Goal: Information Seeking & Learning: Find specific page/section

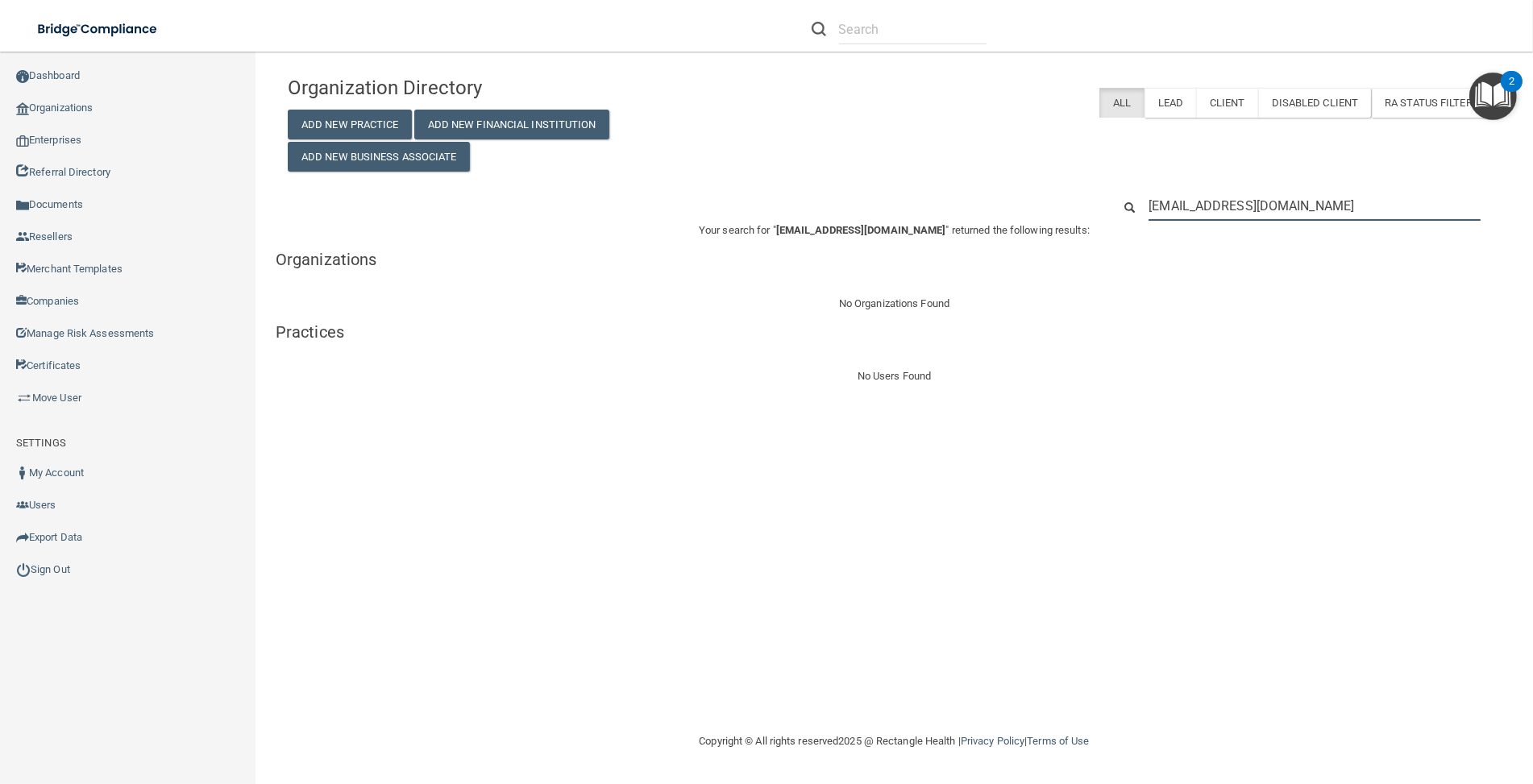
click at [1276, 211] on input "[EMAIL_ADDRESS][DOMAIN_NAME]" at bounding box center [1314, 206] width 332 height 30
paste input "mventura@svppmc"
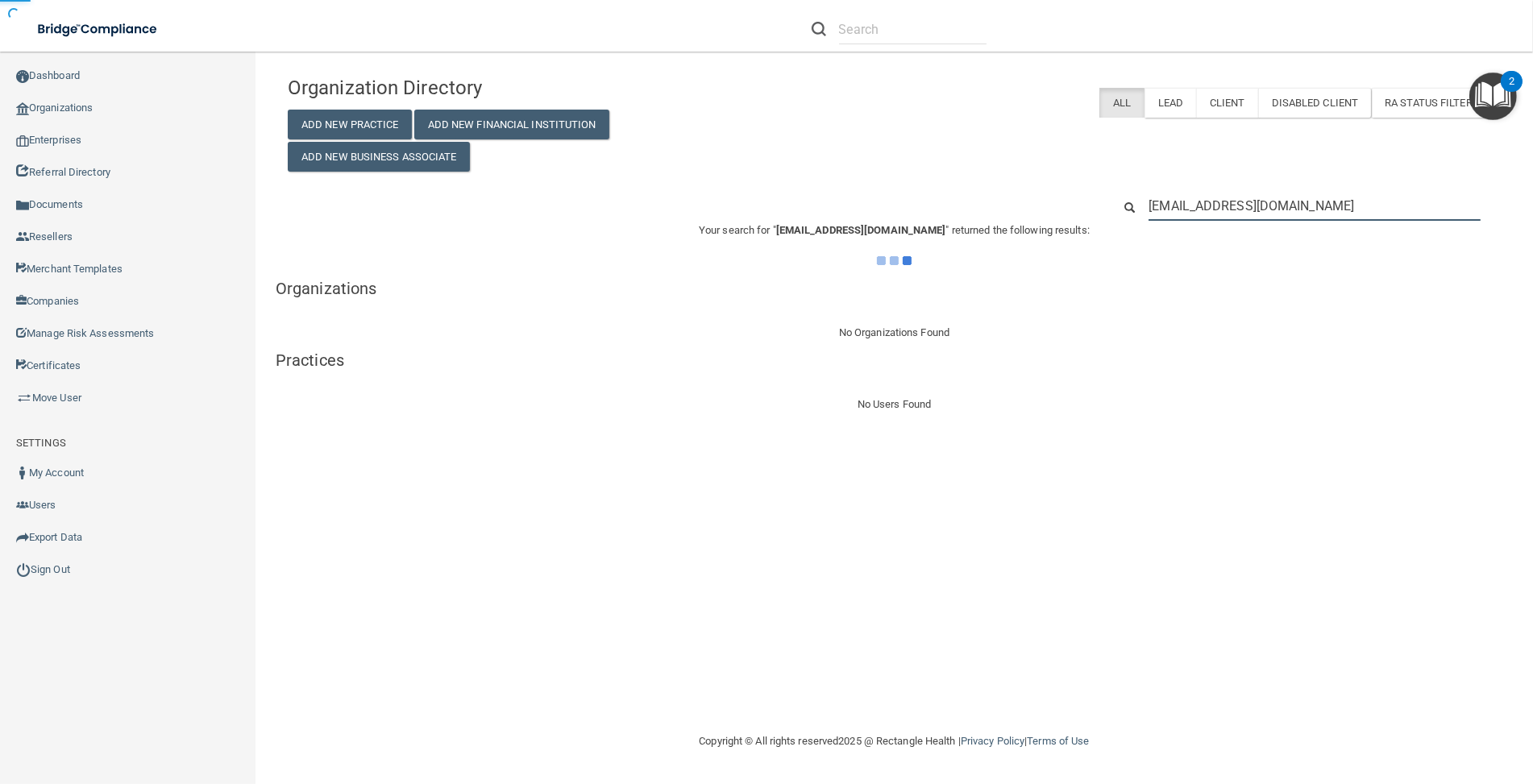
type input "[EMAIL_ADDRESS][DOMAIN_NAME]"
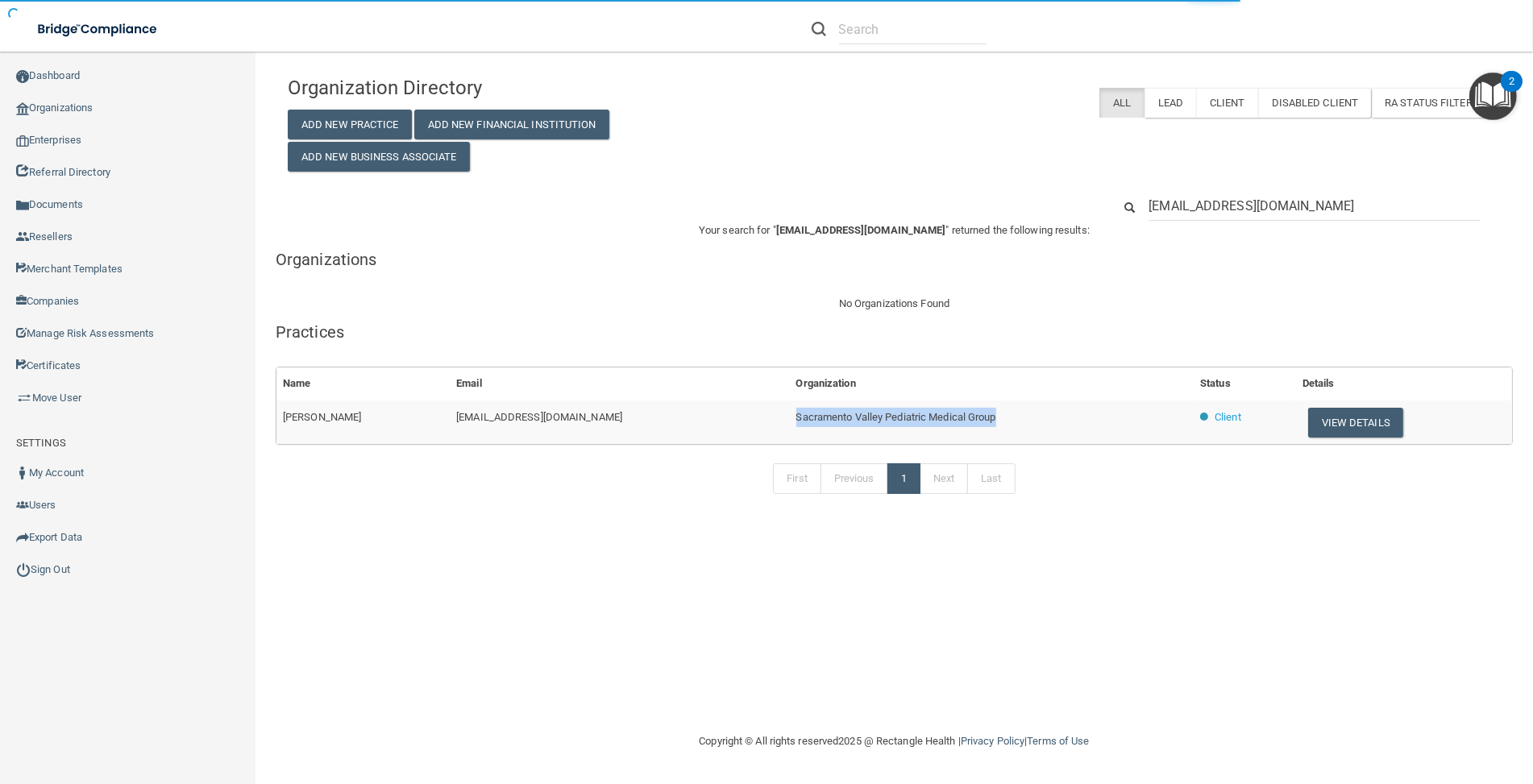
drag, startPoint x: 958, startPoint y: 420, endPoint x: 707, endPoint y: 417, distance: 251.0
click at [707, 417] on tr "[PERSON_NAME] [EMAIL_ADDRESS][DOMAIN_NAME] Sacramento Valley Pediatric Medical …" at bounding box center [894, 422] width 1235 height 44
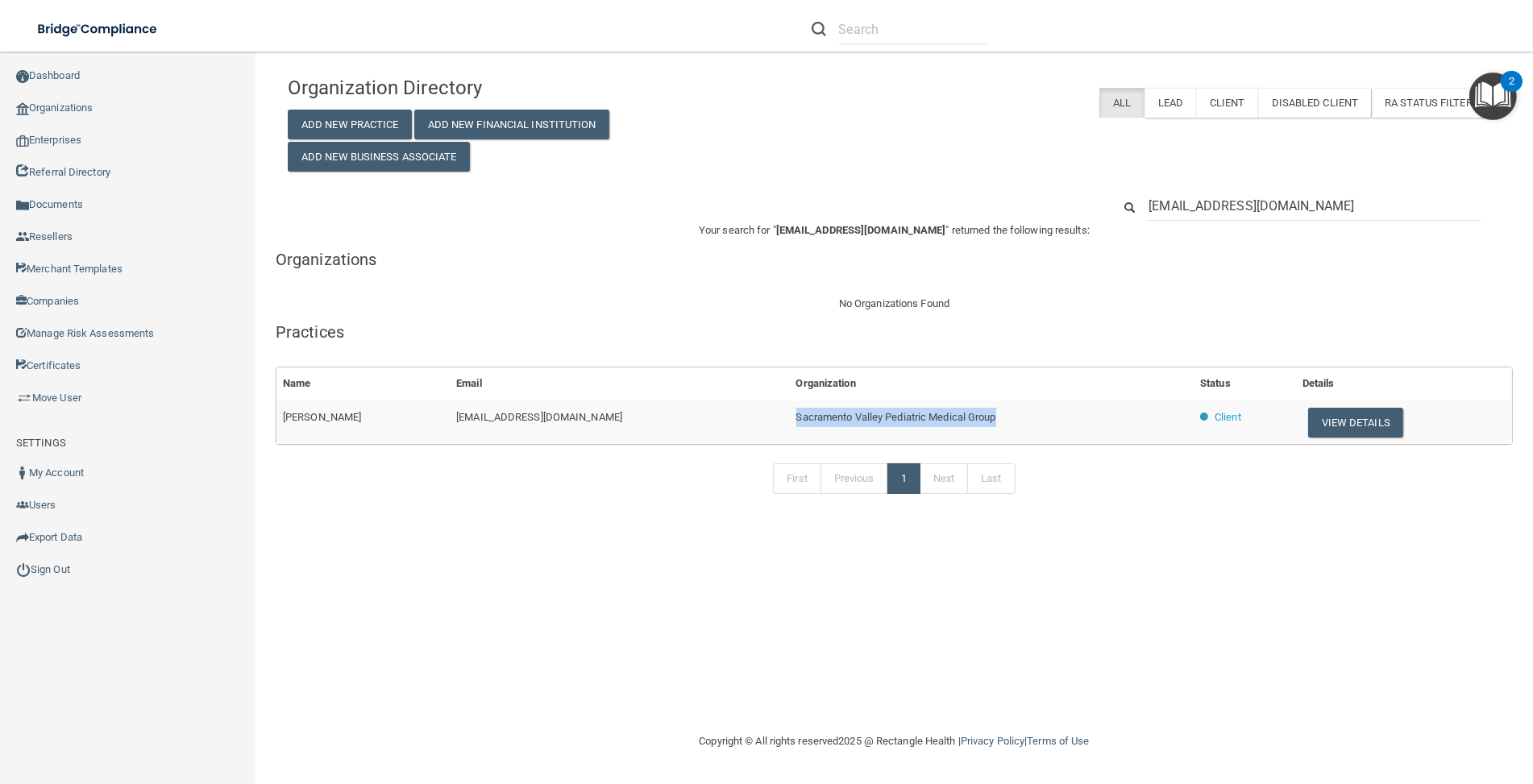
drag, startPoint x: 1028, startPoint y: 412, endPoint x: 721, endPoint y: 409, distance: 307.0
click at [790, 409] on td "Sacramento Valley Pediatric Medical Group" at bounding box center [992, 422] width 405 height 44
copy span "Sacramento Valley Pediatric Medical Group"
click at [1372, 420] on button "View Details" at bounding box center [1355, 422] width 95 height 30
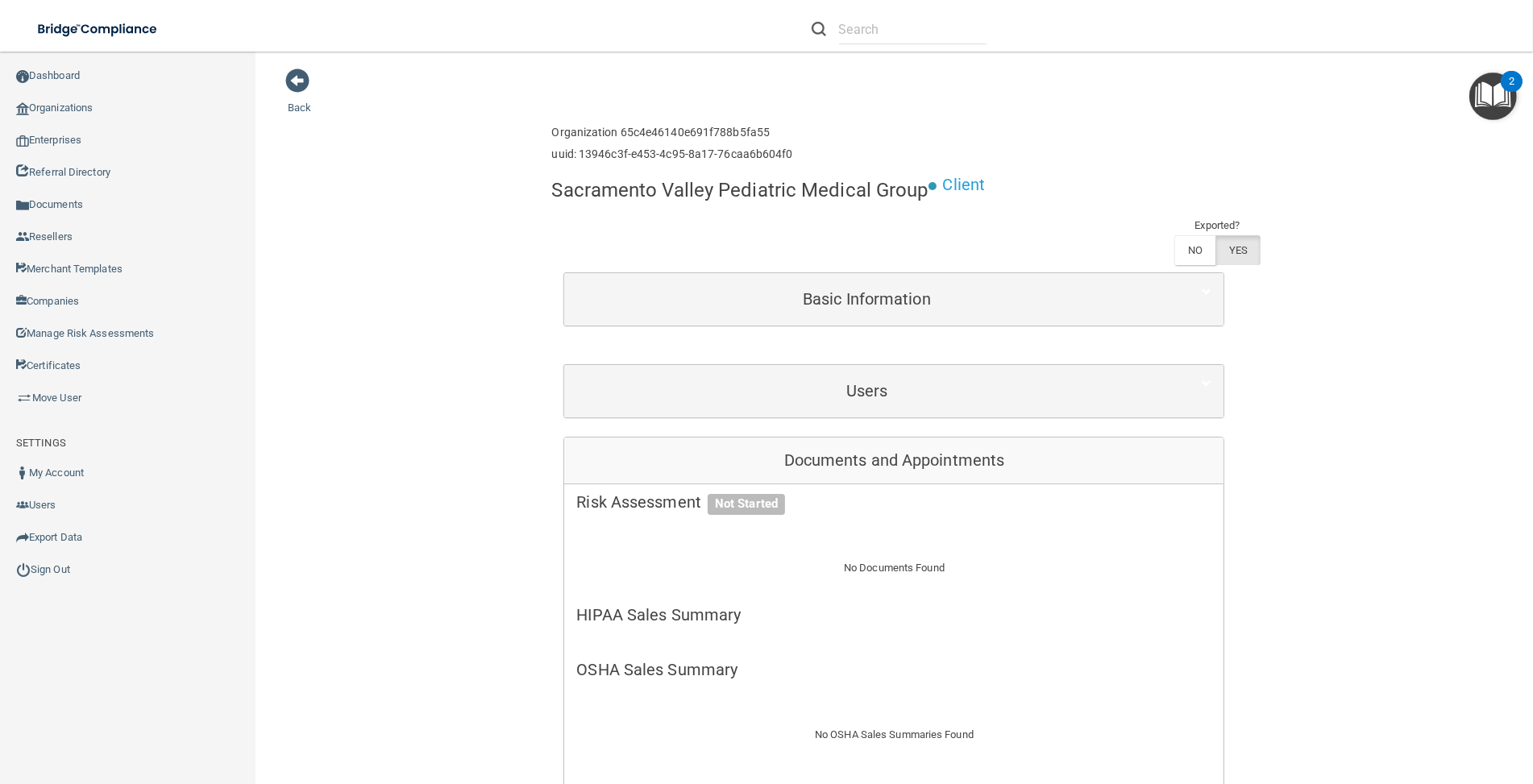
click at [1074, 411] on div "Users" at bounding box center [894, 391] width 659 height 53
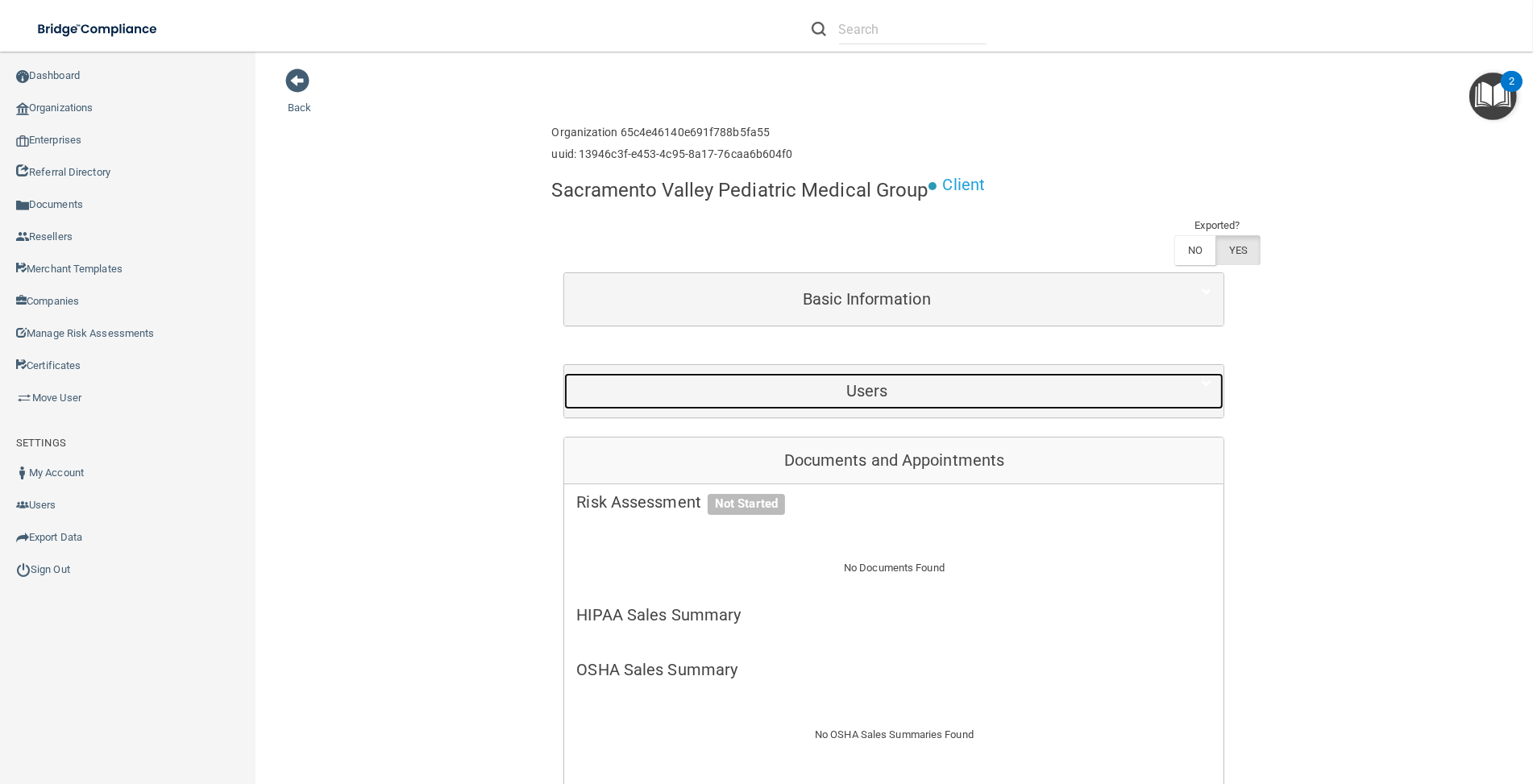
click at [1041, 385] on h5 "Users" at bounding box center [866, 391] width 580 height 18
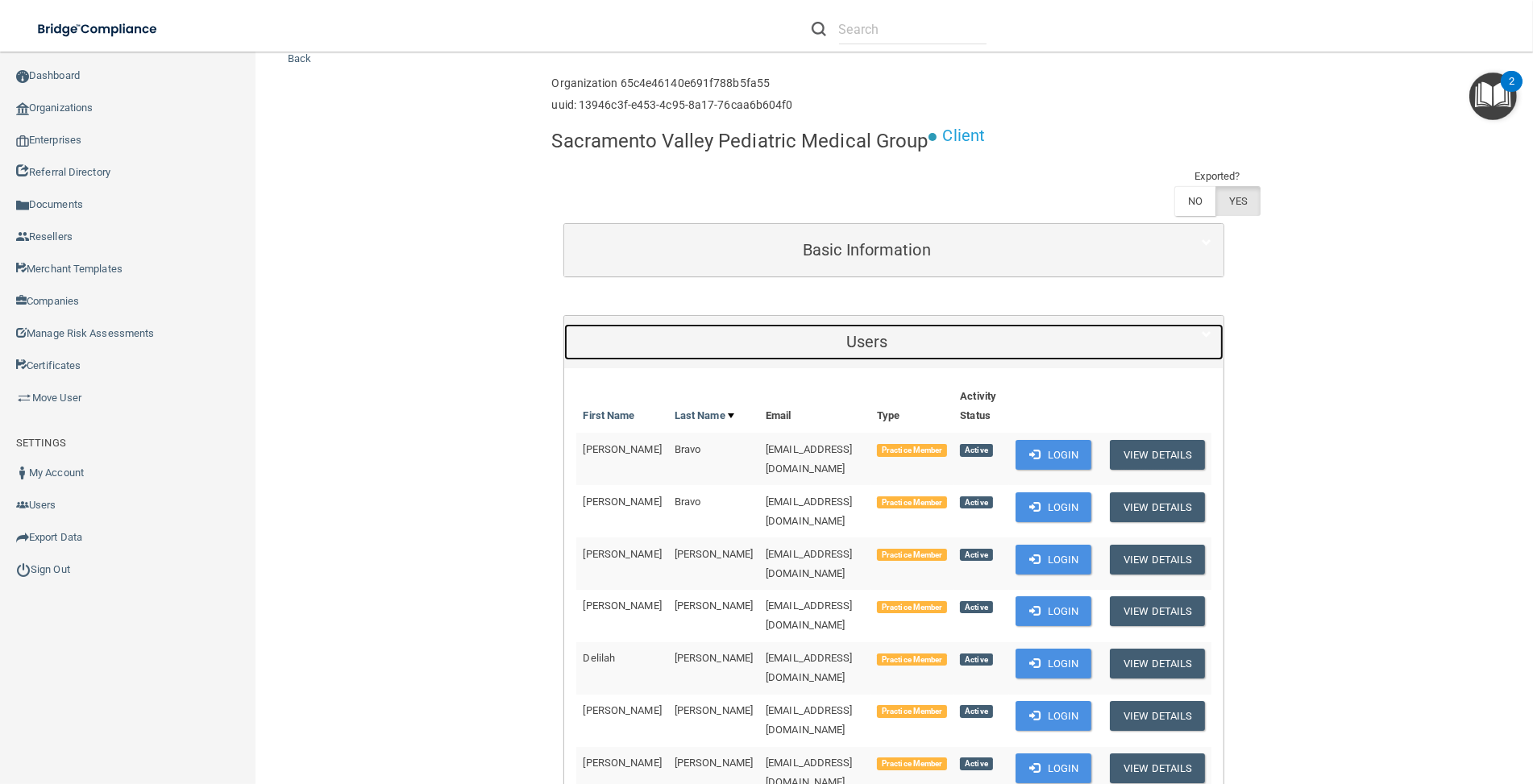
scroll to position [90, 0]
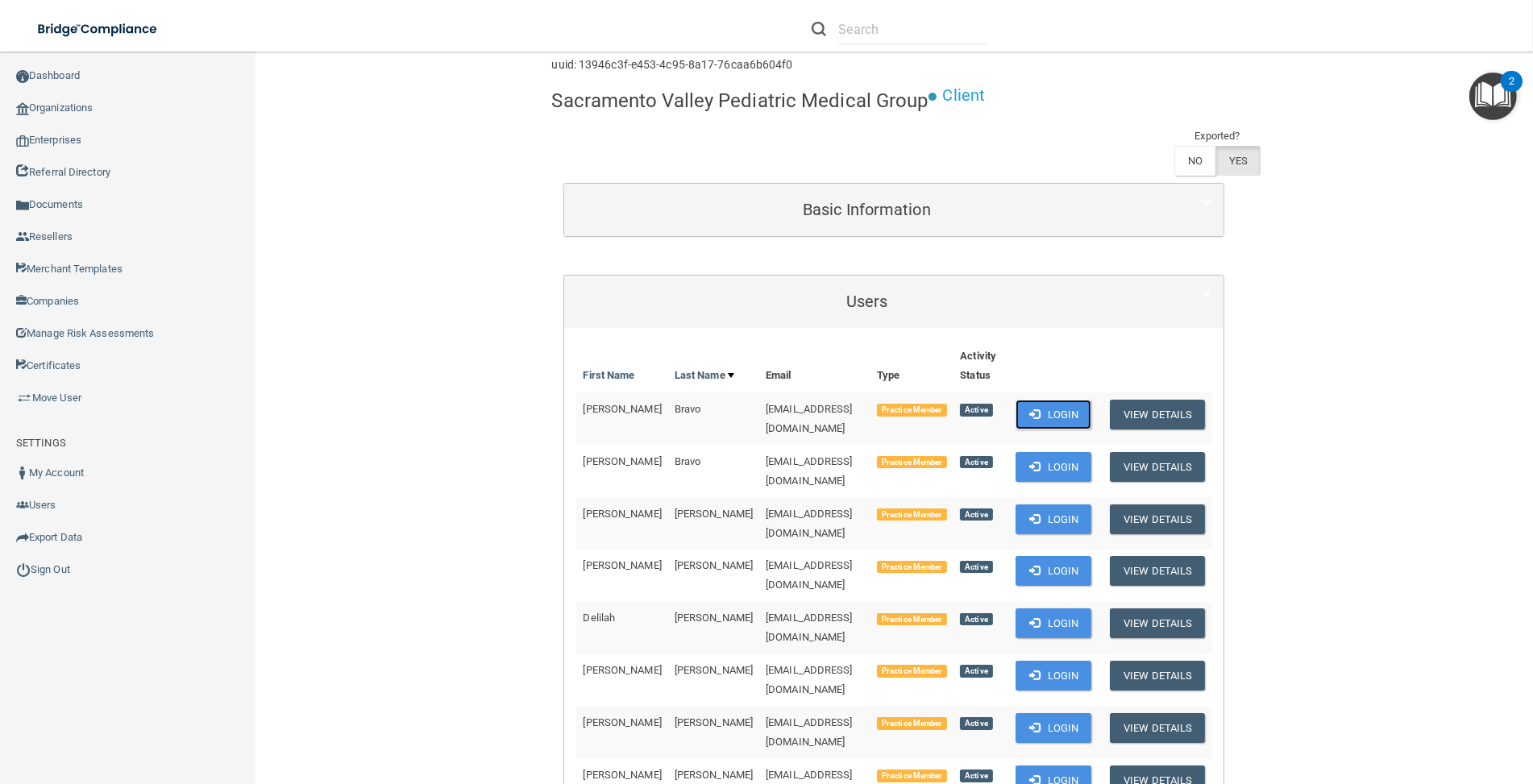
click at [1042, 411] on button "Login" at bounding box center [1054, 414] width 77 height 30
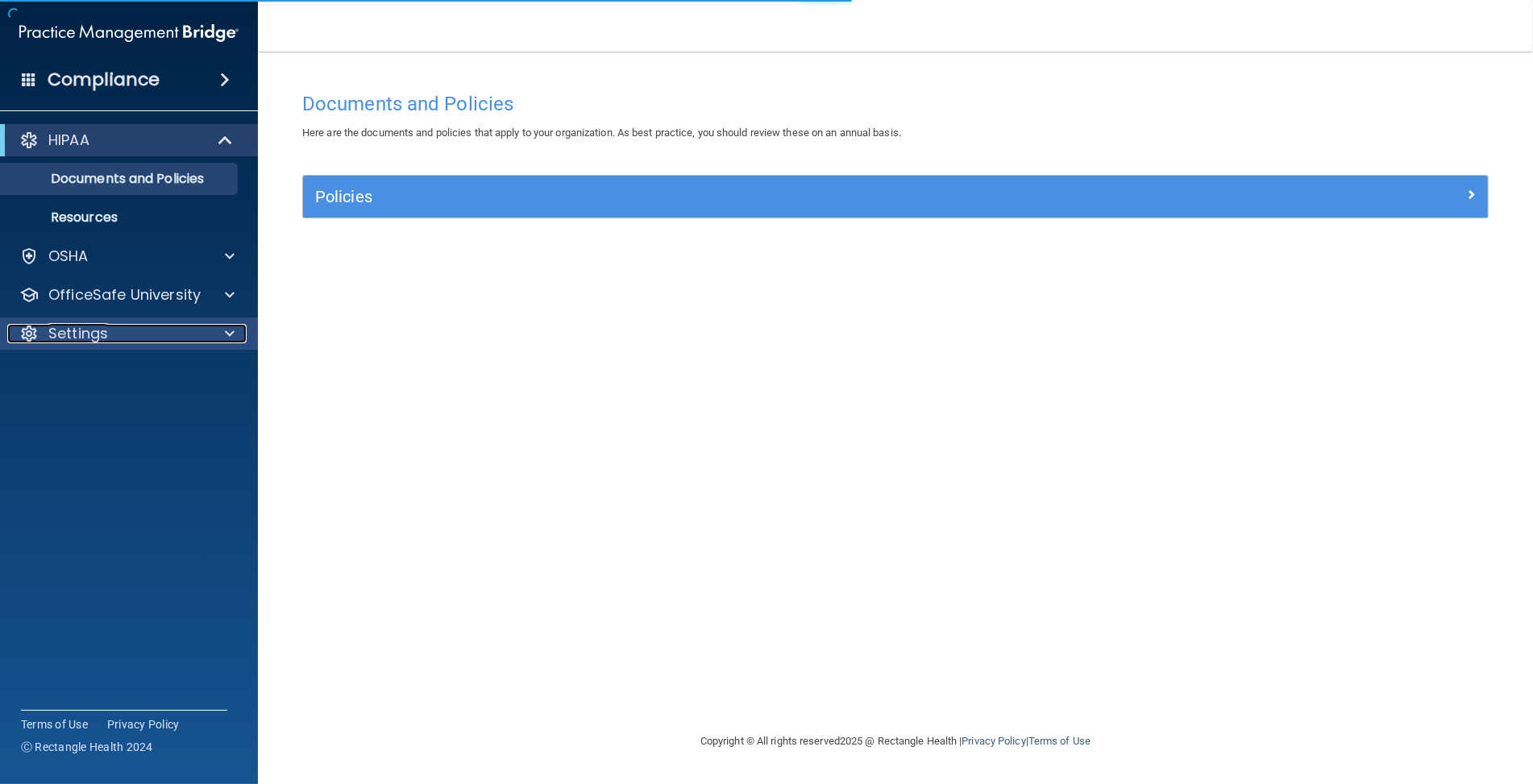
click at [188, 333] on div "Settings" at bounding box center [107, 333] width 200 height 19
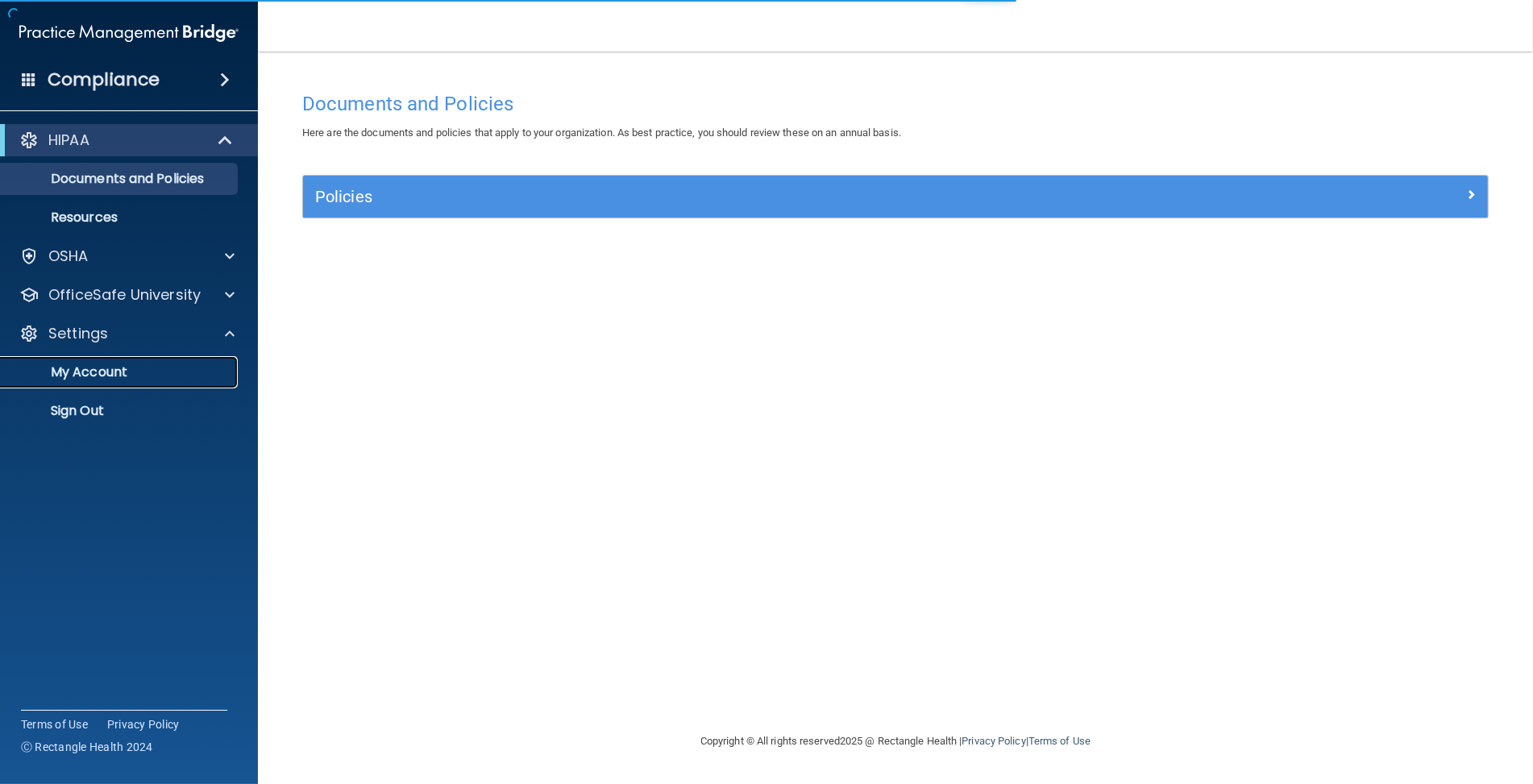
click at [164, 375] on p "My Account" at bounding box center [121, 372] width 220 height 16
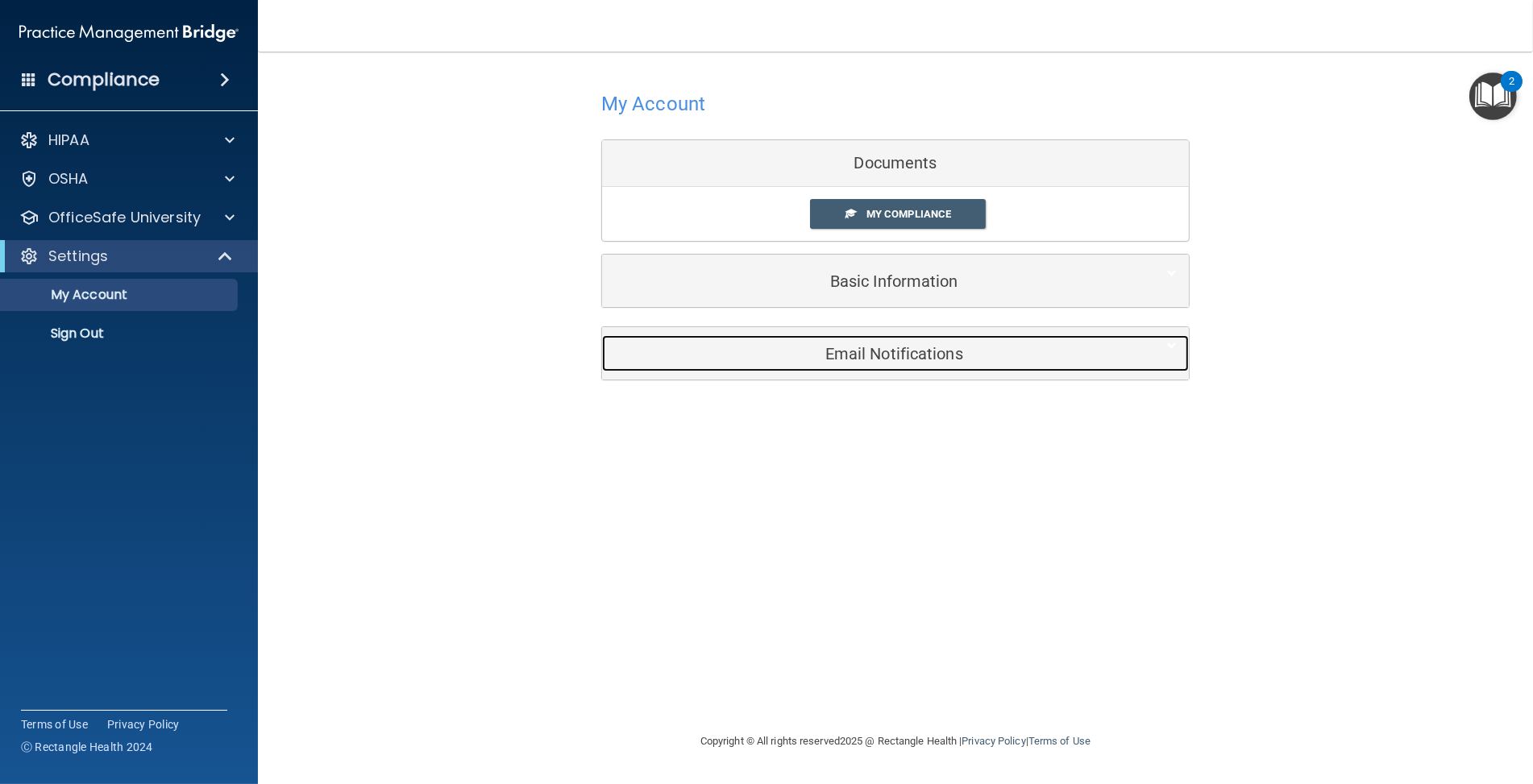
click at [925, 341] on div "Email Notifications" at bounding box center [871, 353] width 537 height 36
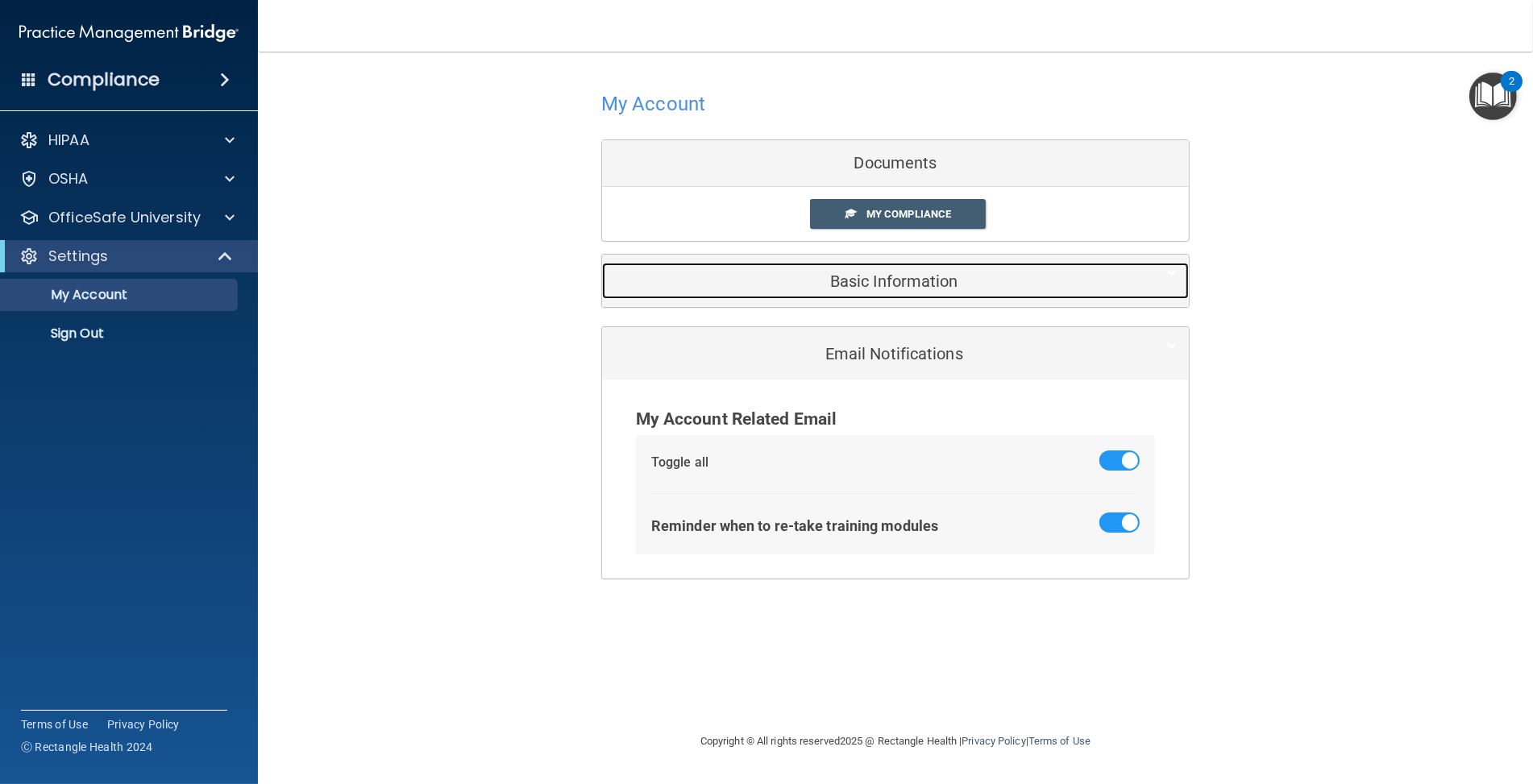
click at [929, 274] on h5 "Basic Information" at bounding box center [871, 282] width 513 height 18
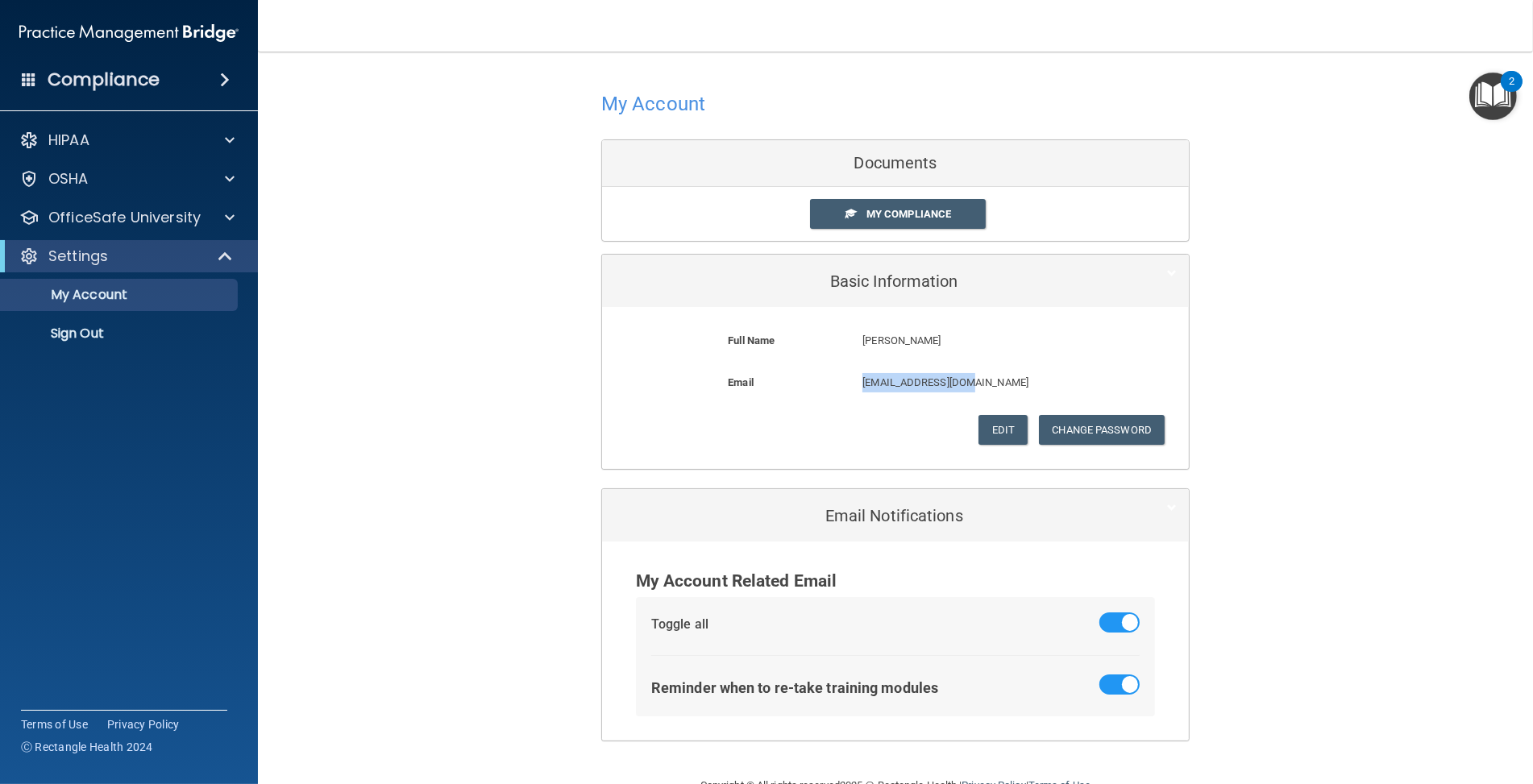
drag, startPoint x: 992, startPoint y: 377, endPoint x: 812, endPoint y: 380, distance: 180.0
click at [812, 380] on div "Email jpbravo@svppmcs.com jpbravo@svppmcs.com" at bounding box center [895, 388] width 563 height 30
copy div "[EMAIL_ADDRESS][DOMAIN_NAME]"
click at [154, 337] on p "Sign Out" at bounding box center [121, 333] width 220 height 16
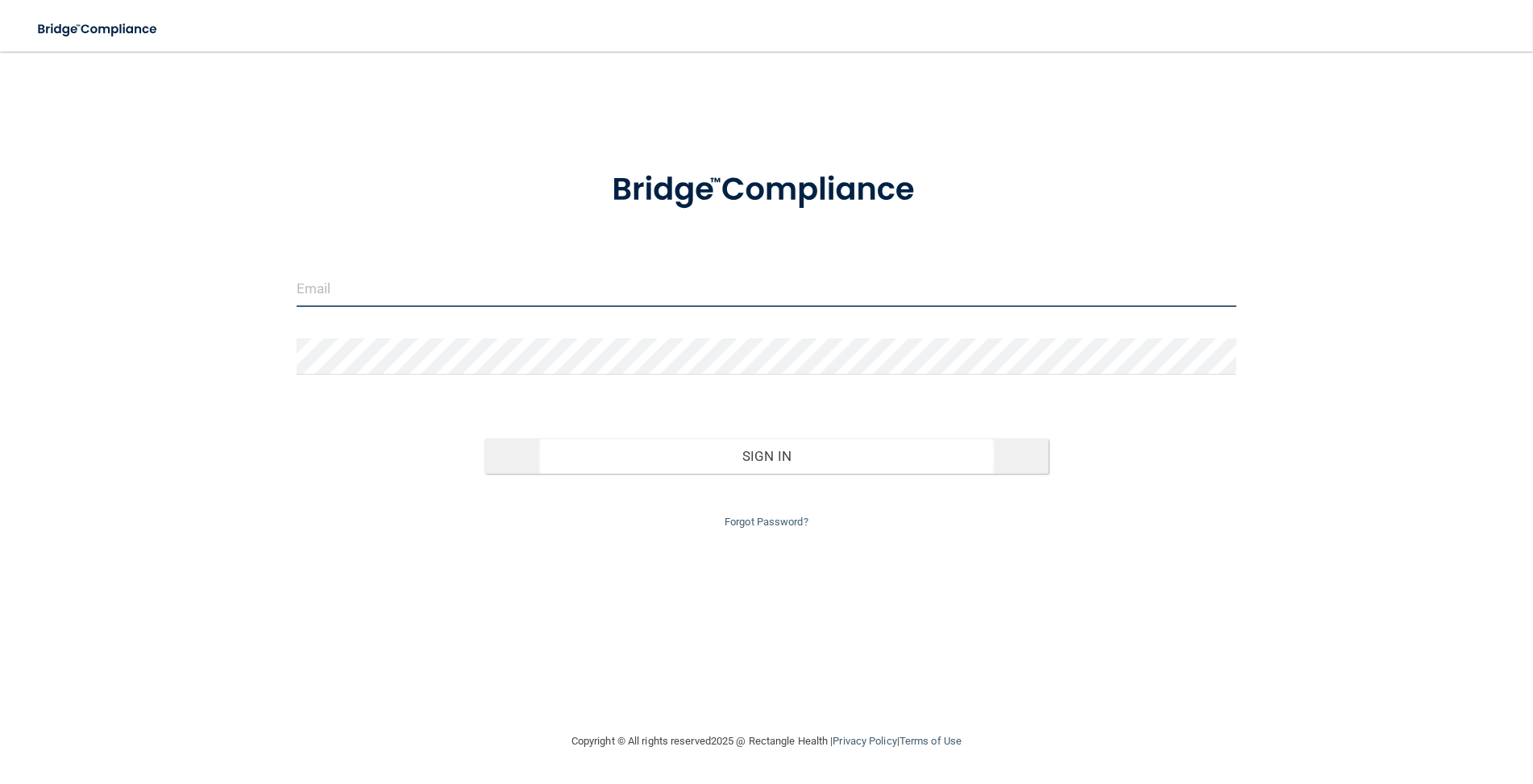
type input "jsilverio@rectanglehealth.com"
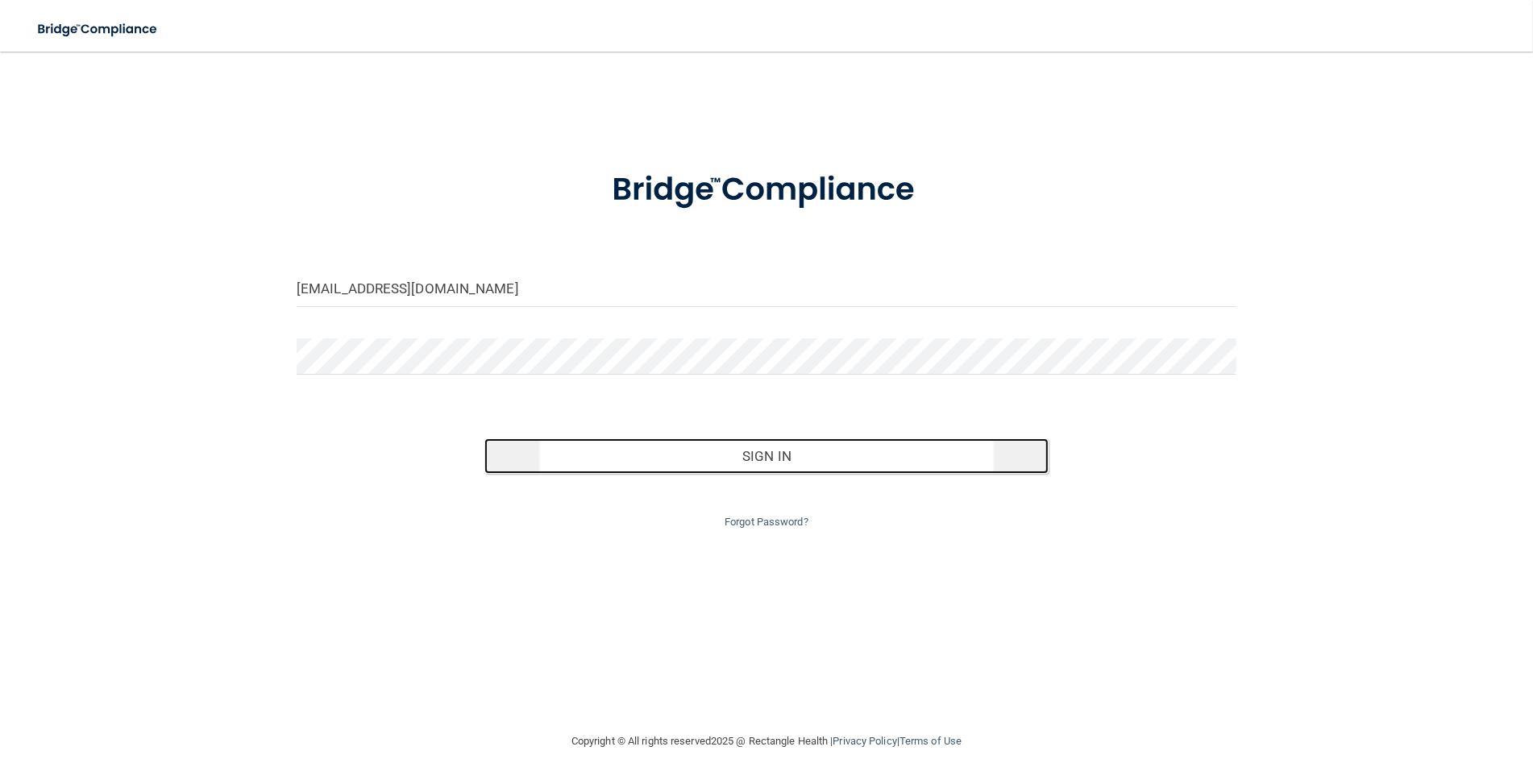
click at [600, 453] on button "Sign In" at bounding box center [766, 456] width 564 height 36
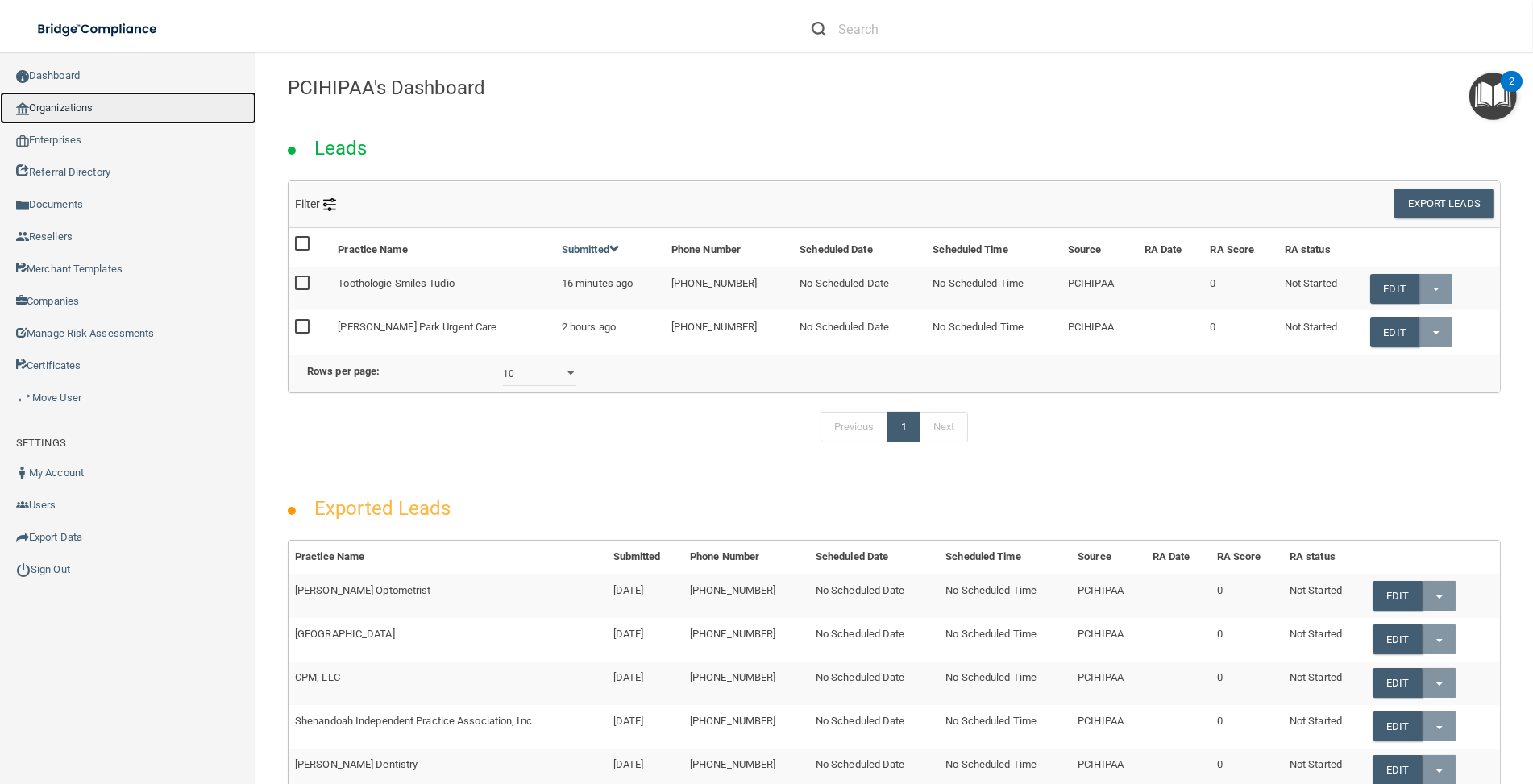
click at [101, 111] on link "Organizations" at bounding box center [128, 108] width 257 height 32
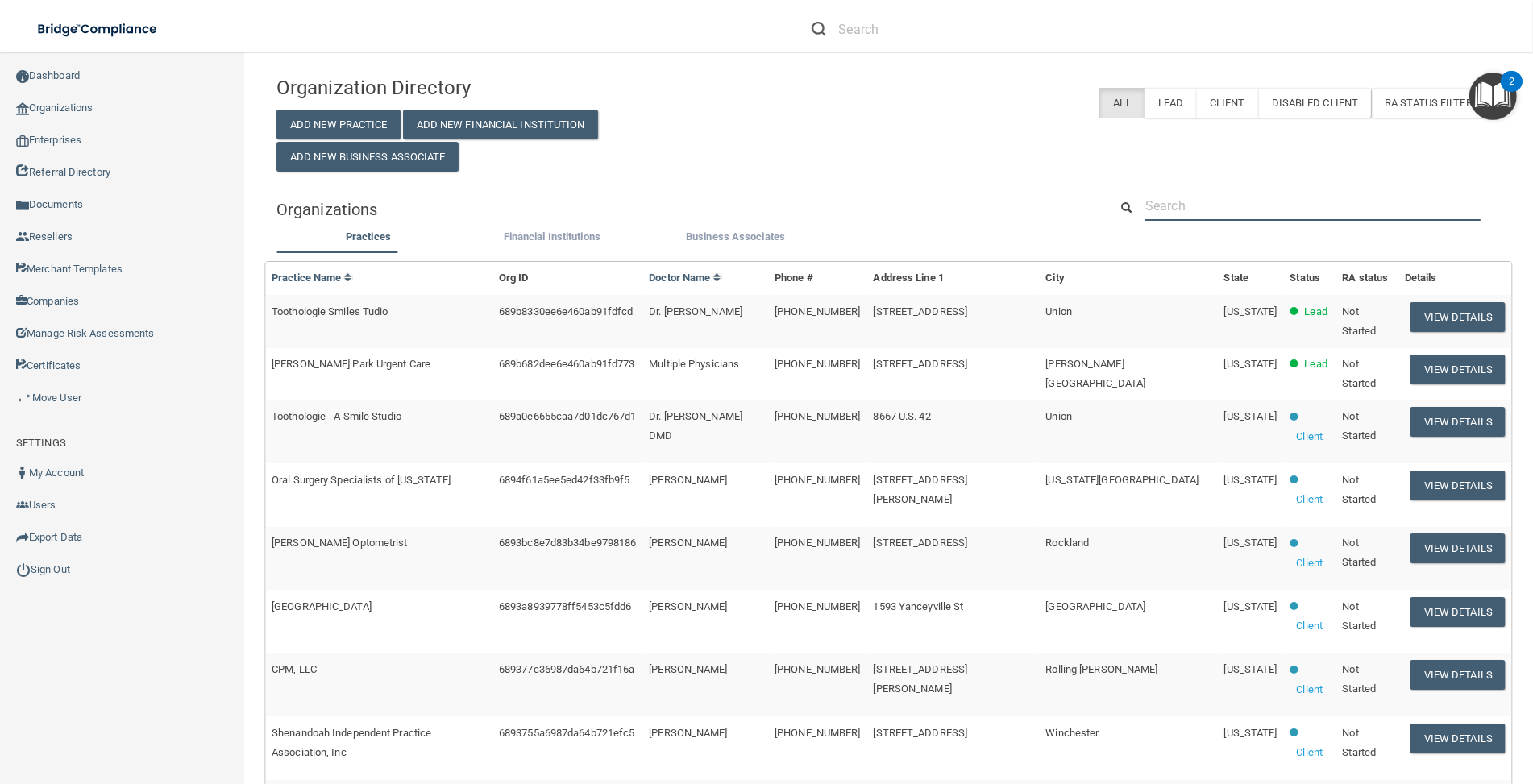
click at [1279, 204] on input "text" at bounding box center [1313, 206] width 335 height 30
paste input "[EMAIL_ADDRESS][DOMAIN_NAME]"
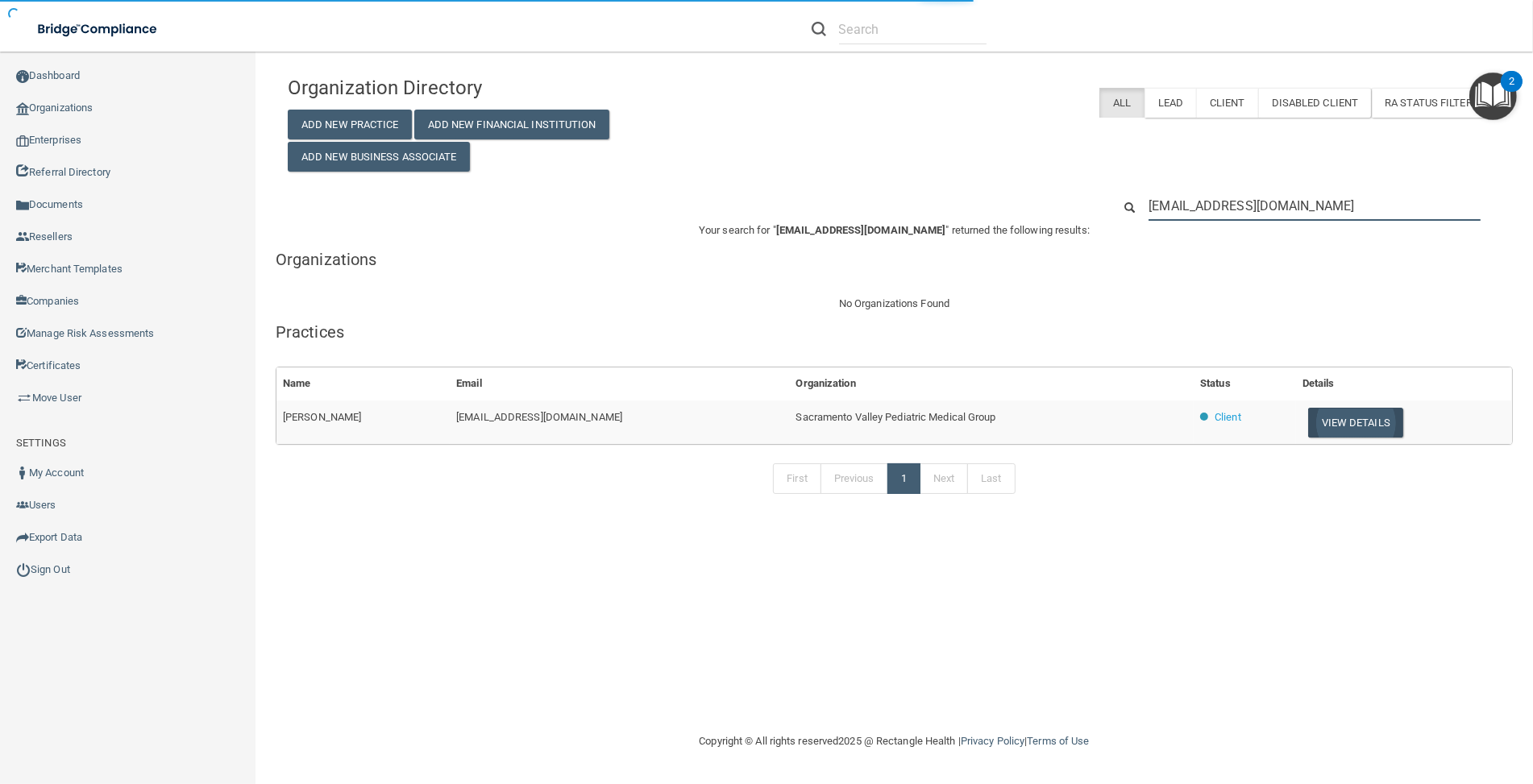
type input "[EMAIL_ADDRESS][DOMAIN_NAME]"
click at [1332, 417] on button "View Details" at bounding box center [1355, 422] width 95 height 30
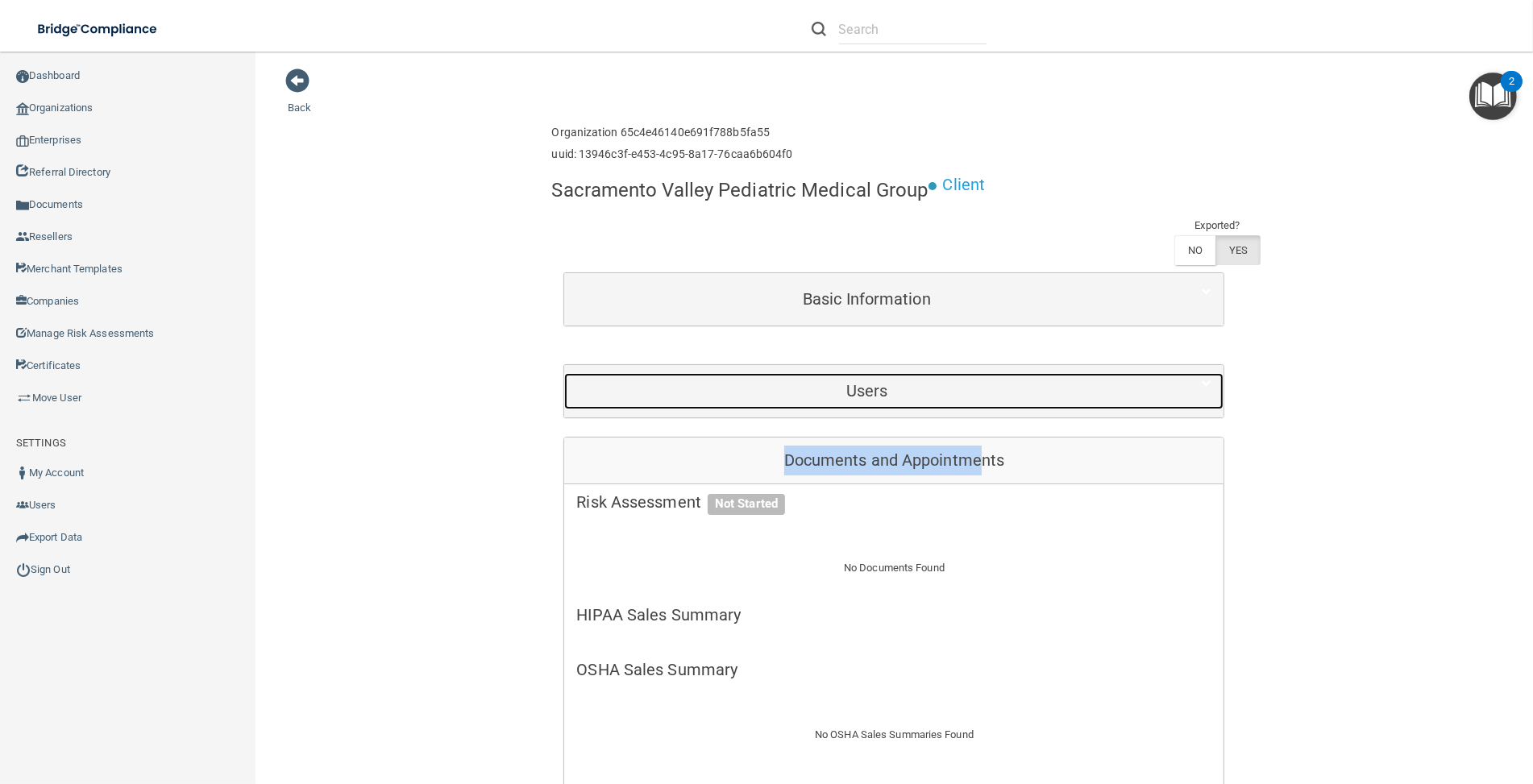
drag, startPoint x: 967, startPoint y: 414, endPoint x: 970, endPoint y: 400, distance: 14.3
click at [970, 400] on div "Users" at bounding box center [866, 391] width 605 height 36
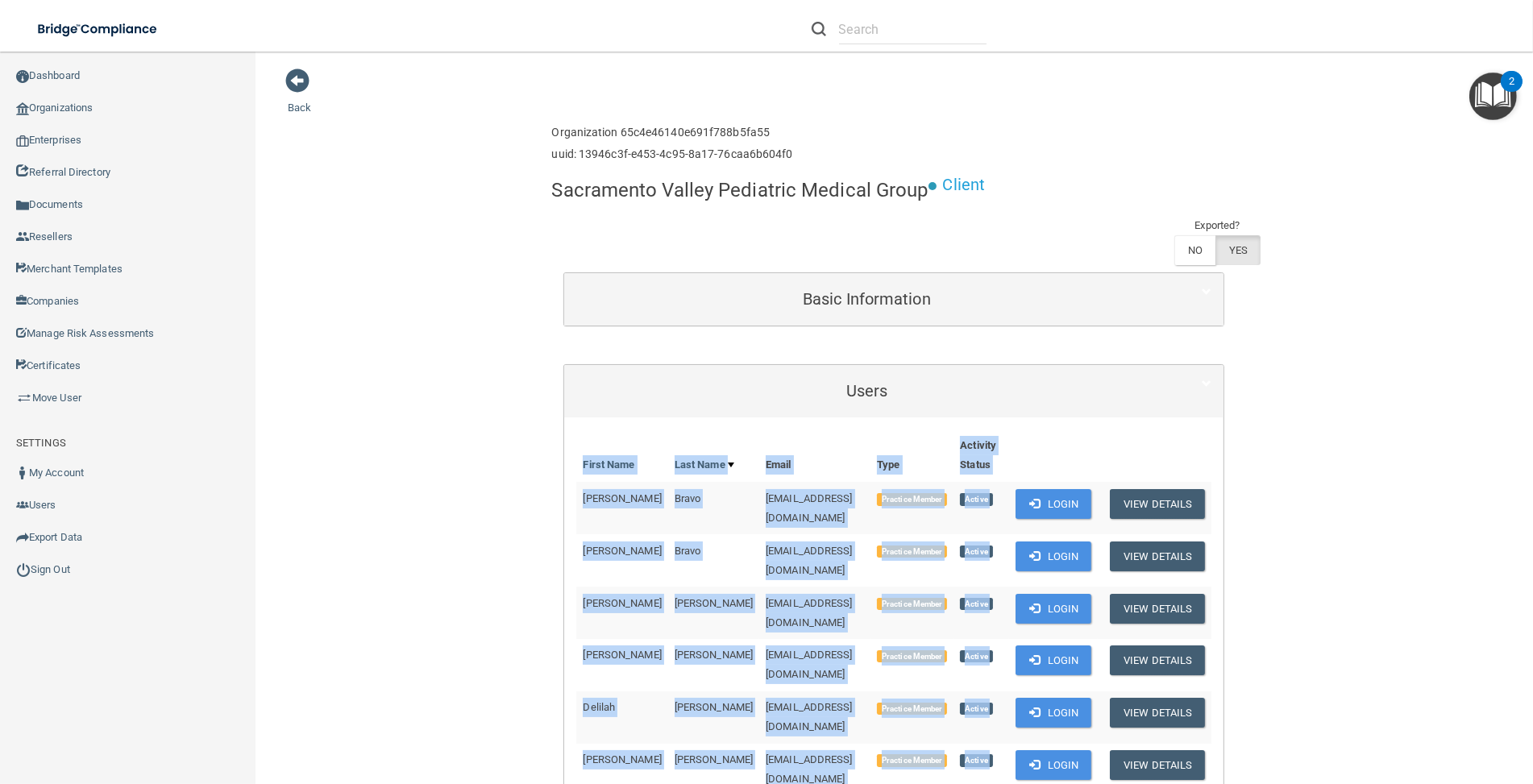
click at [1093, 413] on div "Users" at bounding box center [894, 391] width 659 height 53
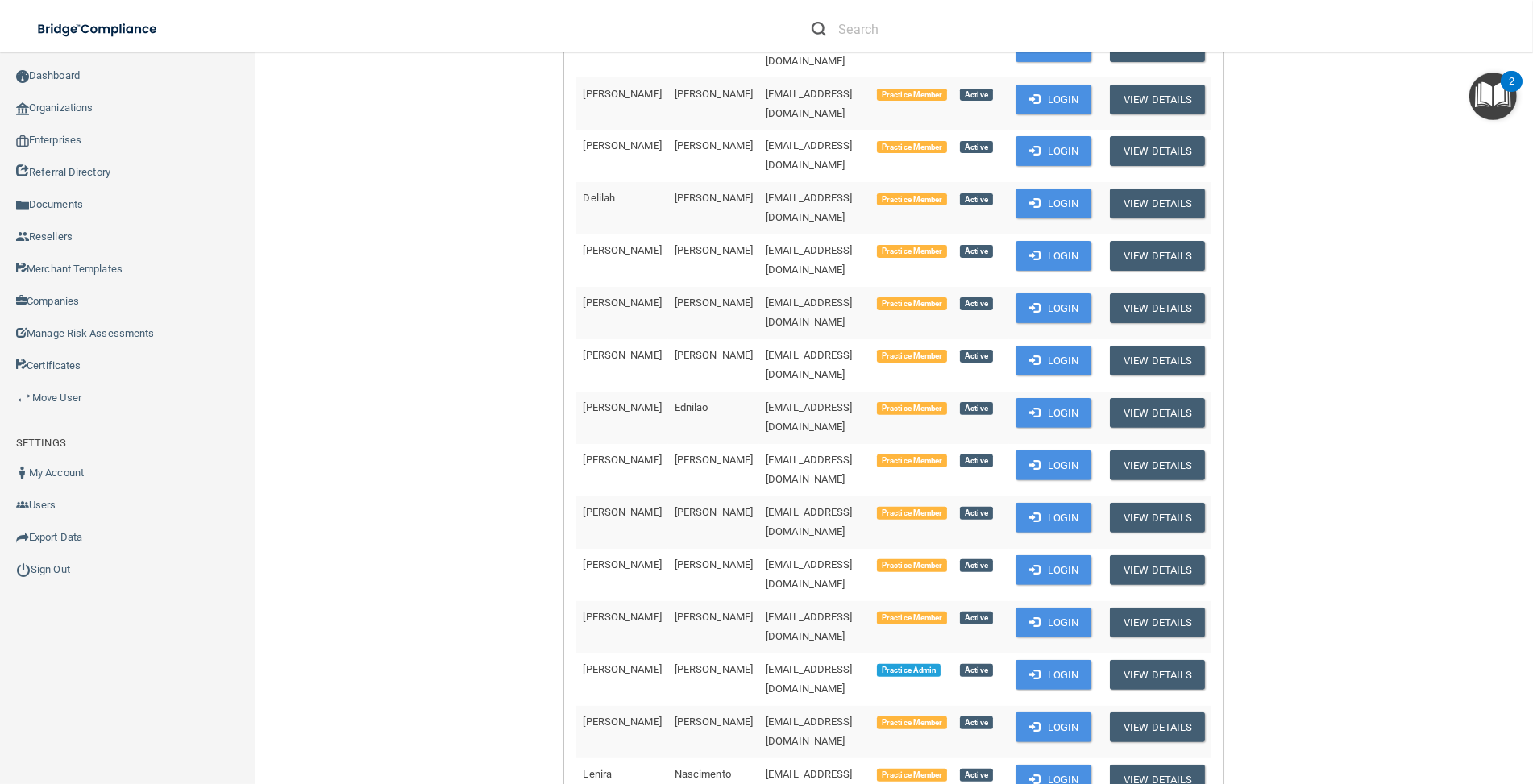
scroll to position [895, 0]
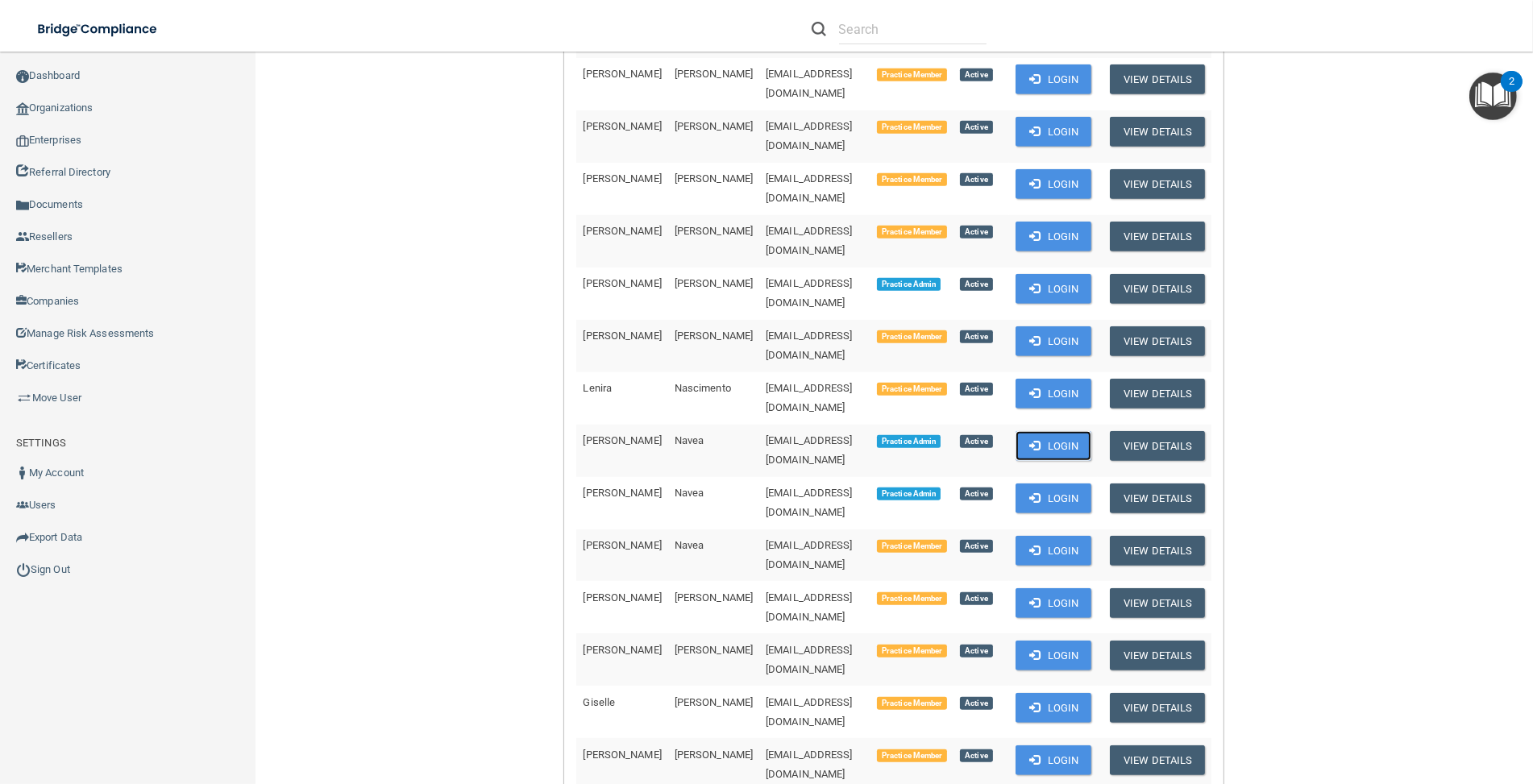
click at [1030, 440] on span at bounding box center [1034, 445] width 11 height 11
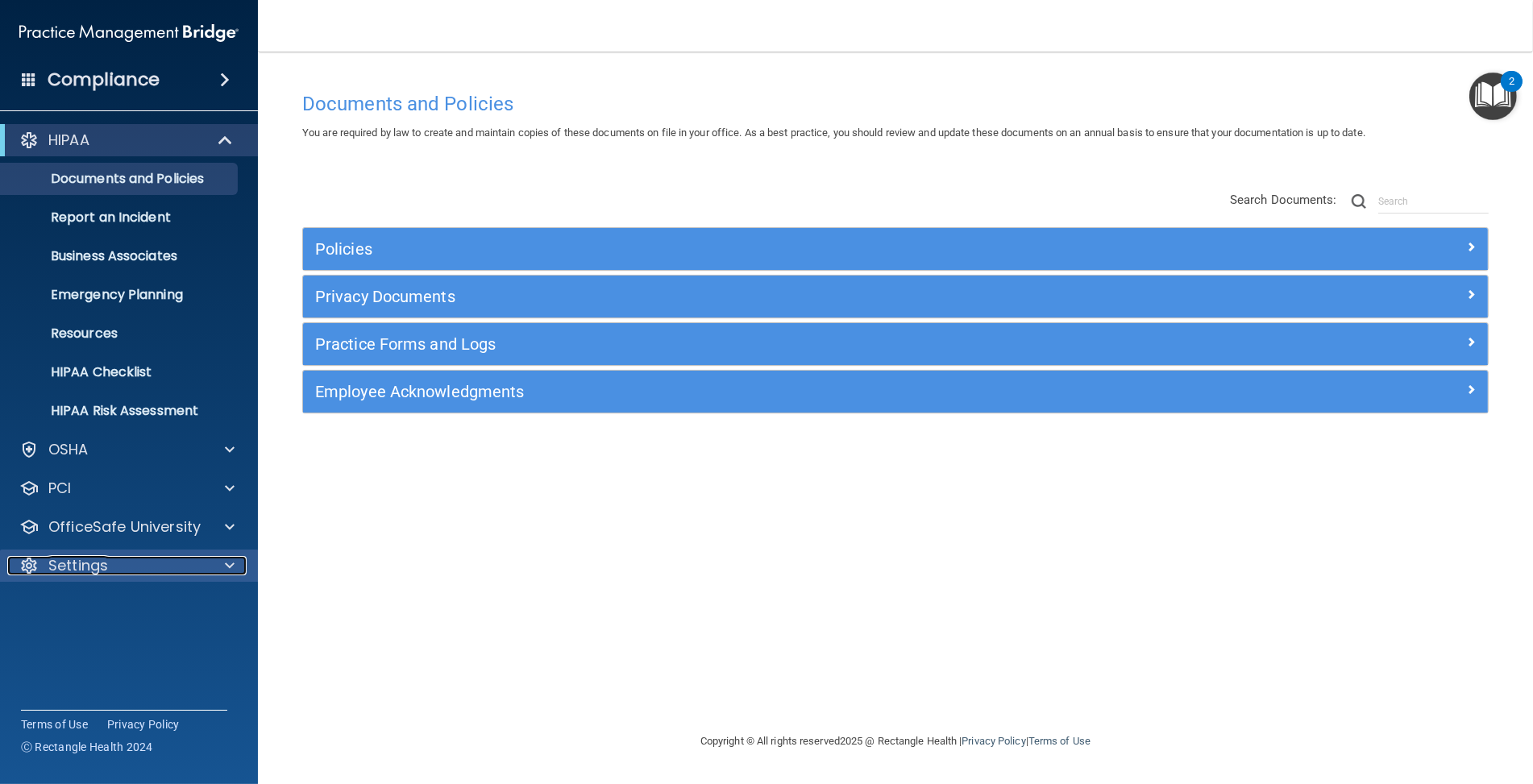
click at [194, 557] on div "Settings" at bounding box center [107, 566] width 200 height 19
